Goal: Task Accomplishment & Management: Manage account settings

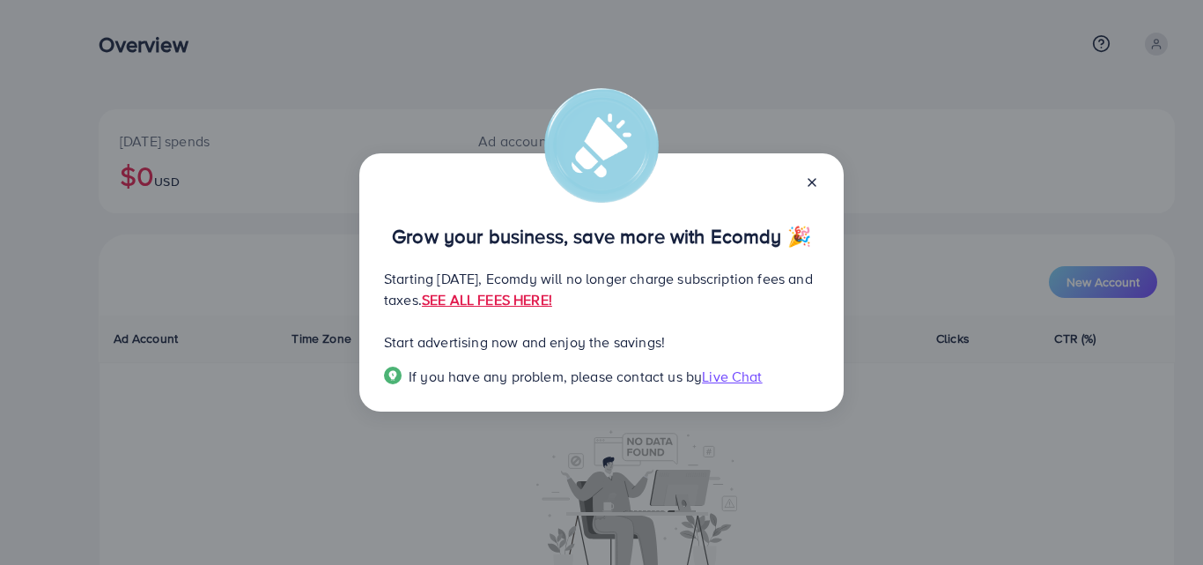
click at [820, 186] on div "Grow your business, save more with Ecomdy 🎉 Starting September 29, 2025, Ecomdy…" at bounding box center [601, 282] width 484 height 259
click at [808, 181] on icon at bounding box center [812, 182] width 14 height 14
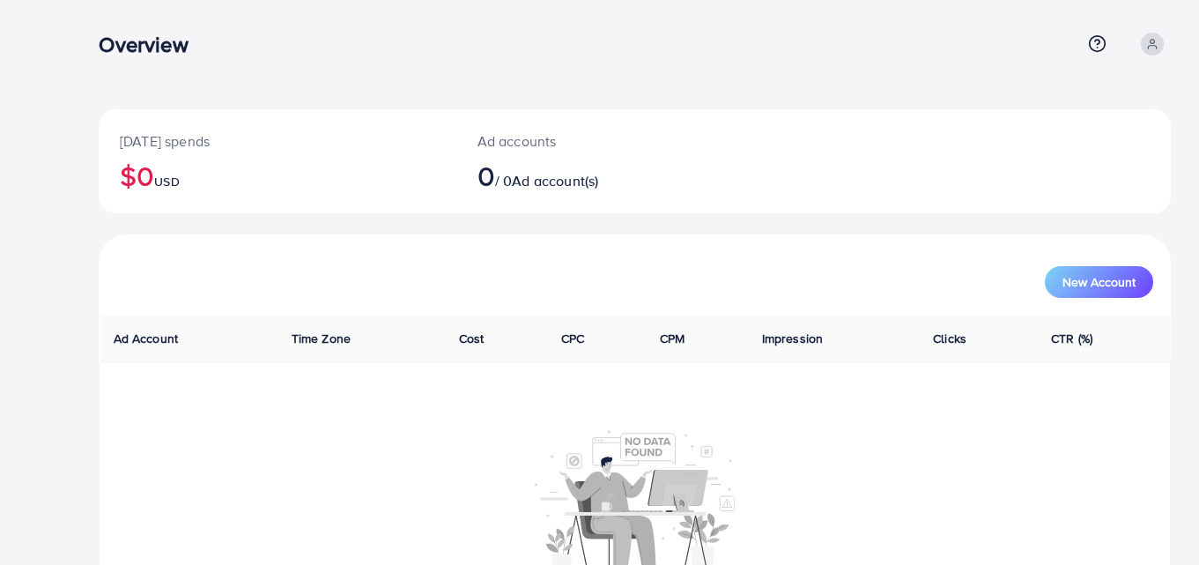
click at [1162, 37] on link at bounding box center [1152, 44] width 37 height 23
click at [1084, 139] on span "Log out" at bounding box center [1065, 144] width 48 height 21
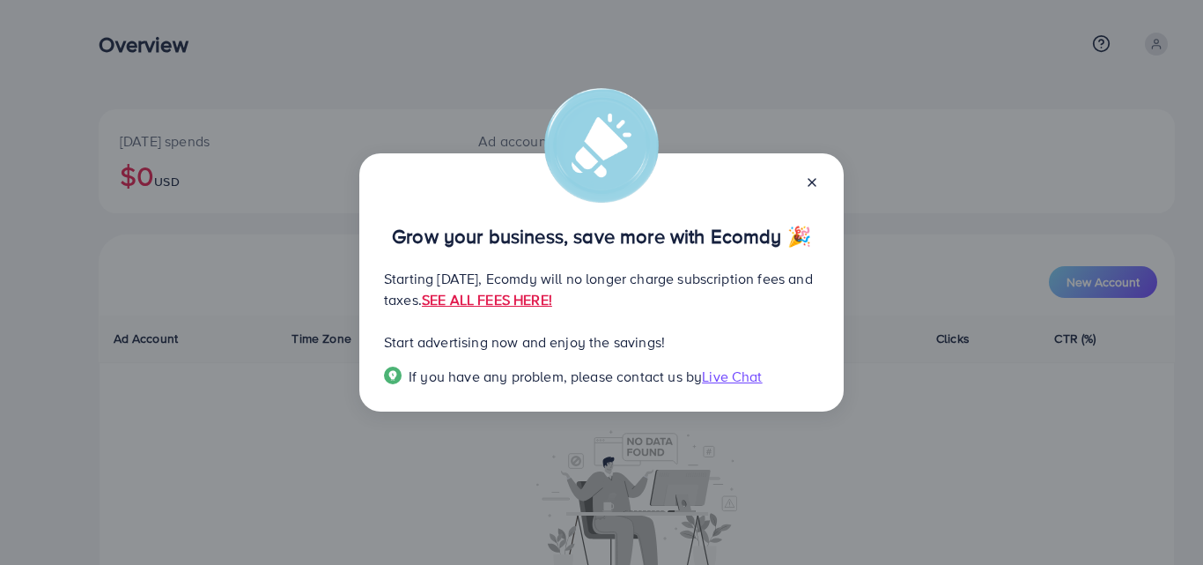
click at [807, 177] on icon at bounding box center [812, 182] width 14 height 14
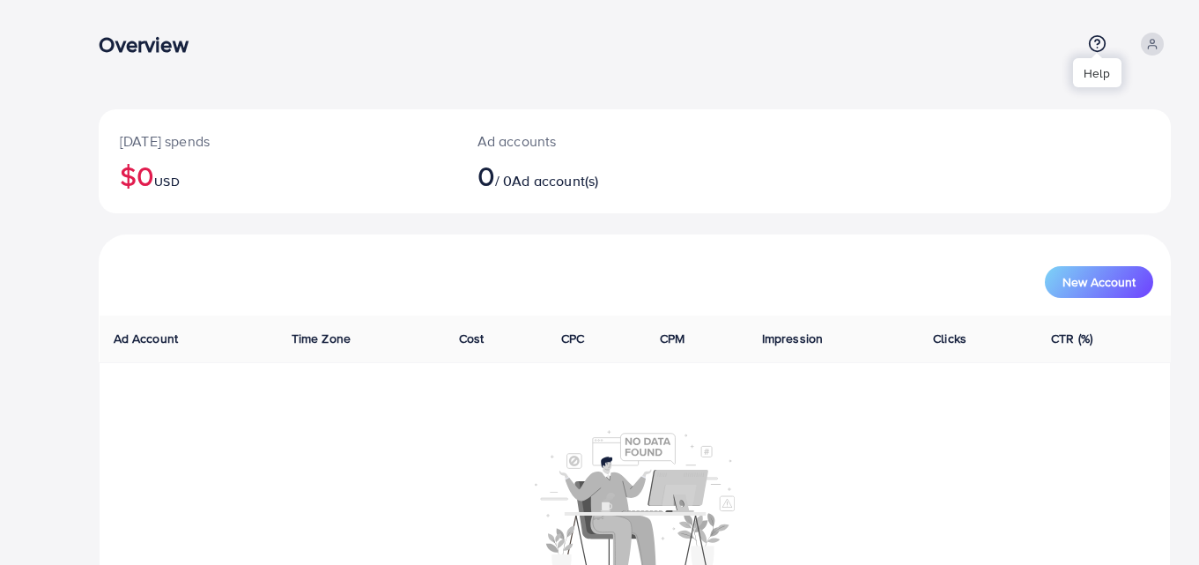
click at [1099, 44] on icon at bounding box center [1097, 43] width 4 height 4
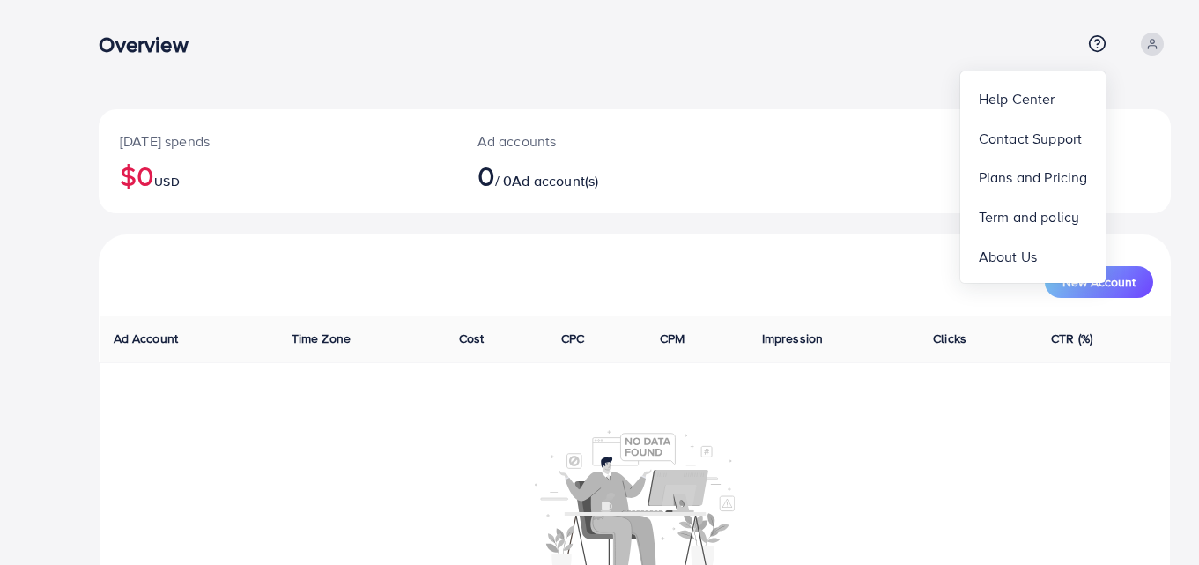
click at [1008, 510] on div at bounding box center [635, 500] width 1052 height 144
